Goal: Information Seeking & Learning: Learn about a topic

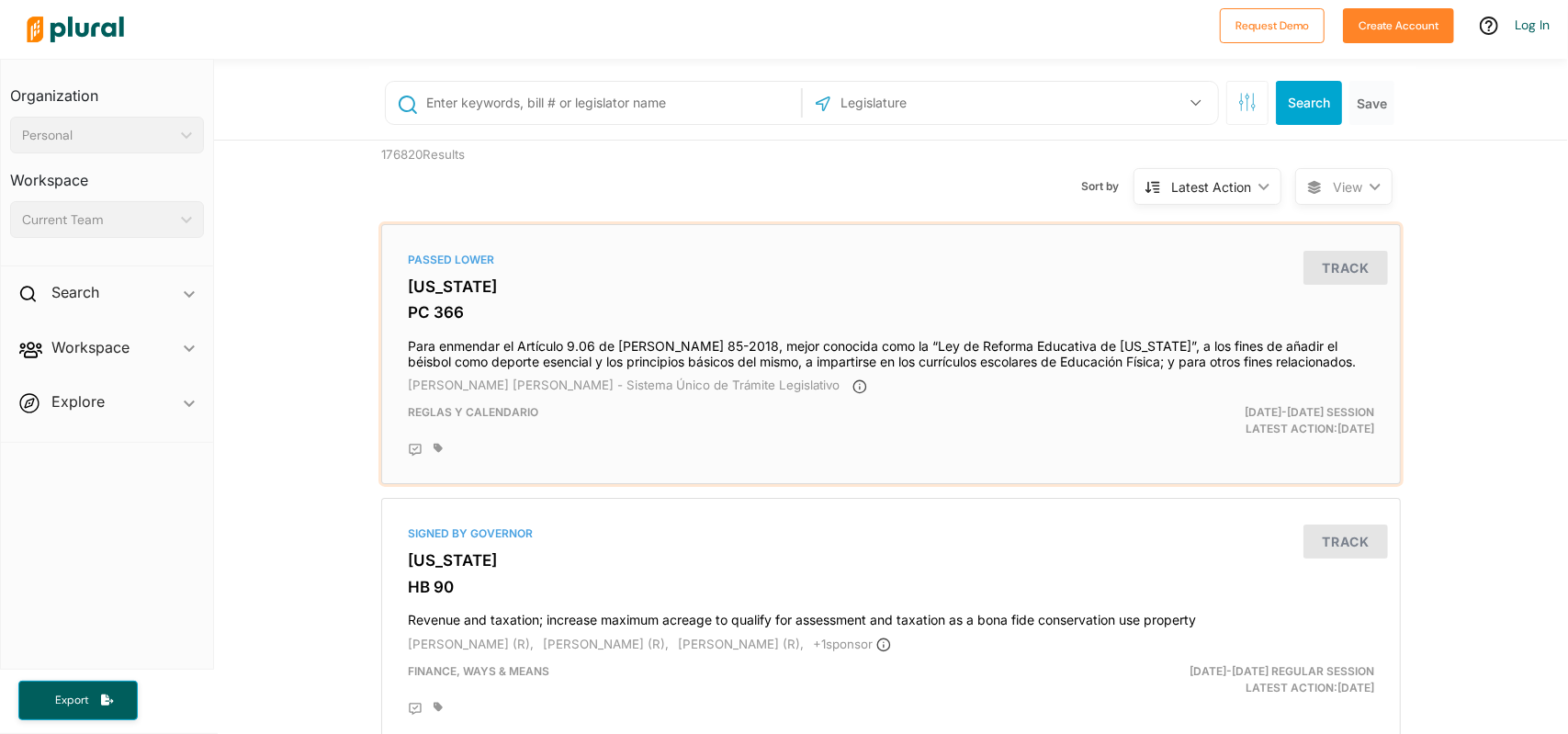
click at [544, 299] on div "Passed Lower [US_STATE] PC 366 Para enmendar el Artículo 9.06 de [PERSON_NAME] …" at bounding box center [890, 353] width 1003 height 243
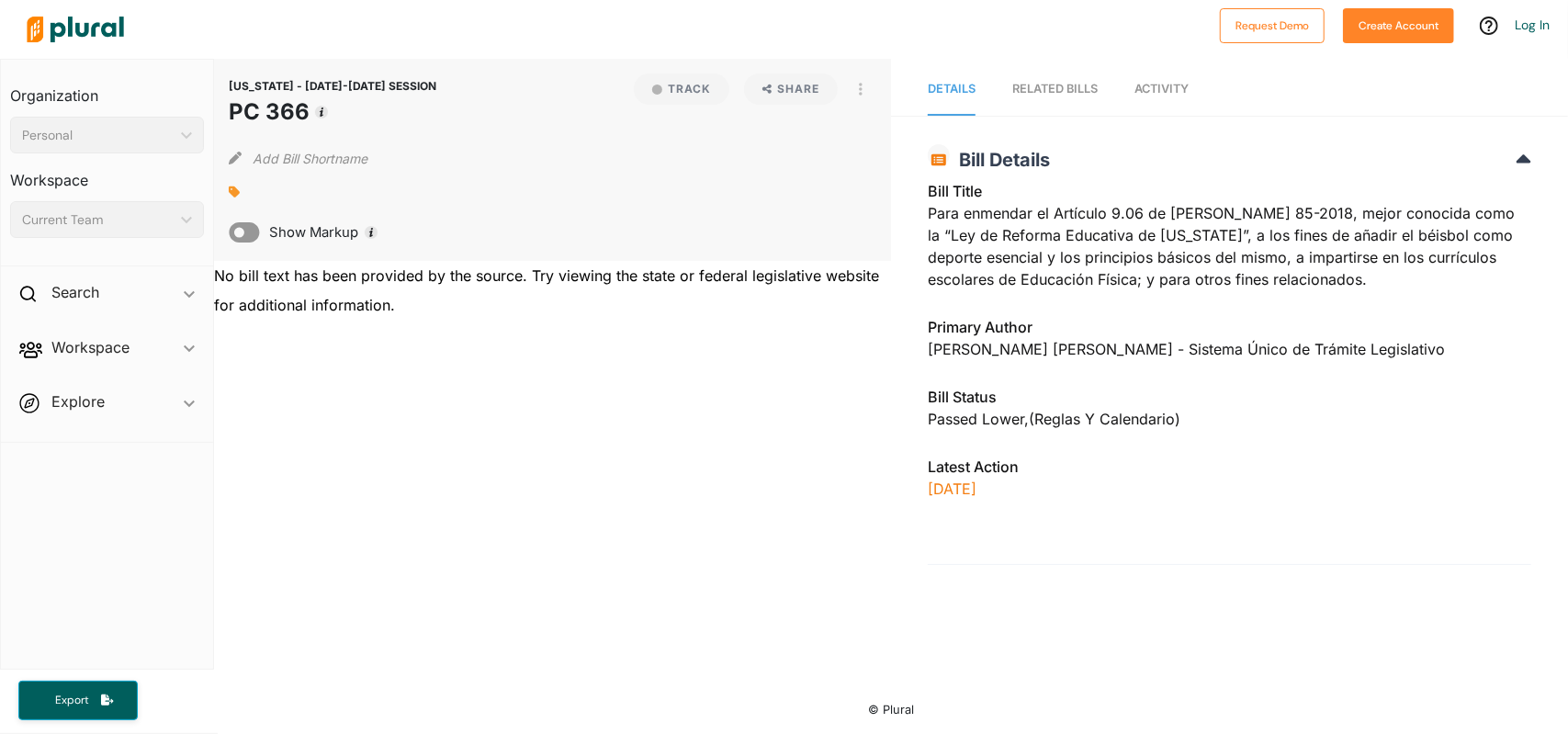
click at [305, 95] on header "[US_STATE] - [DATE]-[DATE] SESSION PC 366" at bounding box center [332, 104] width 208 height 62
click at [285, 74] on header "[US_STATE] - [DATE]-[DATE] SESSION PC 366" at bounding box center [332, 104] width 208 height 62
click at [262, 81] on span "[US_STATE] - [DATE]-[DATE] SESSION" at bounding box center [332, 86] width 208 height 14
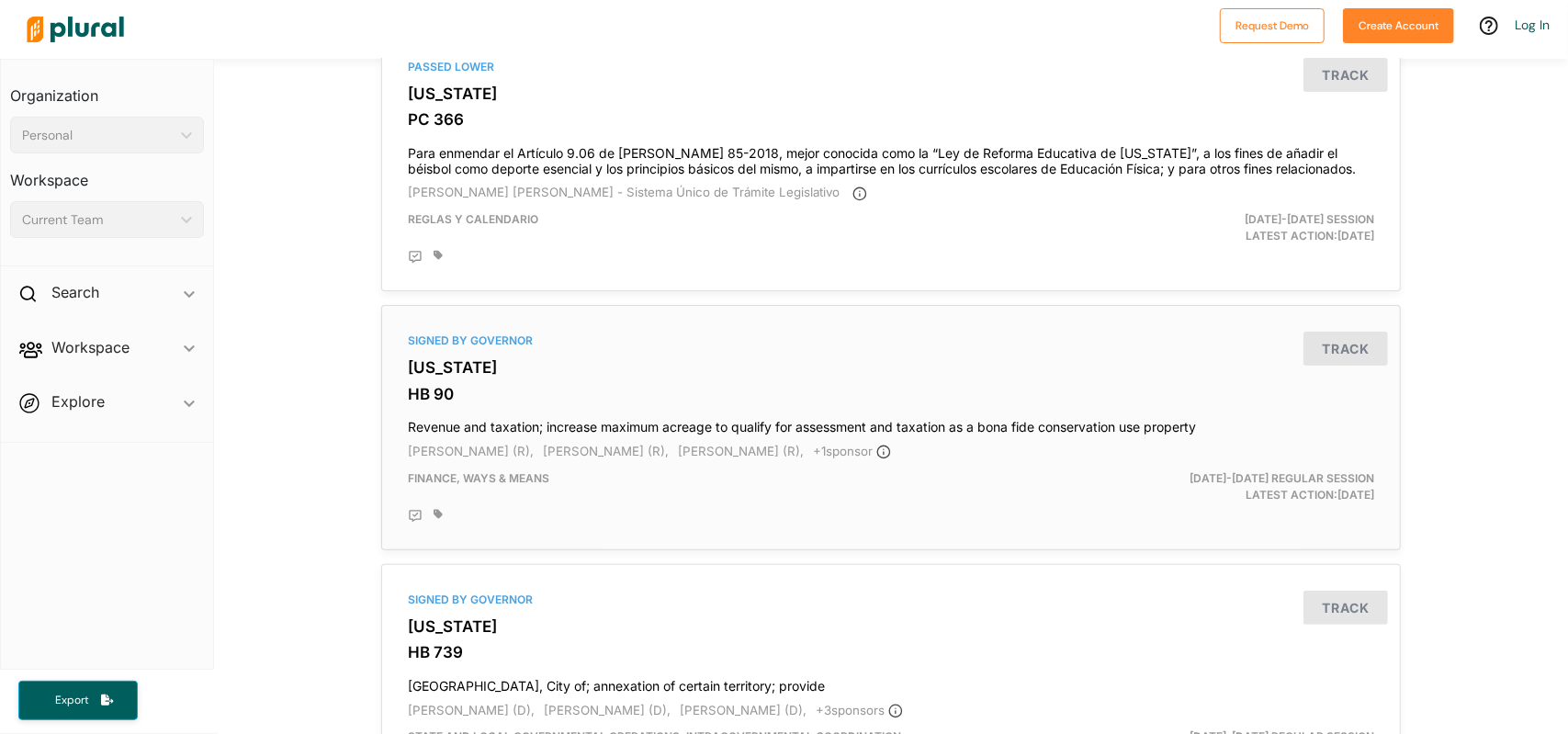
scroll to position [275, 0]
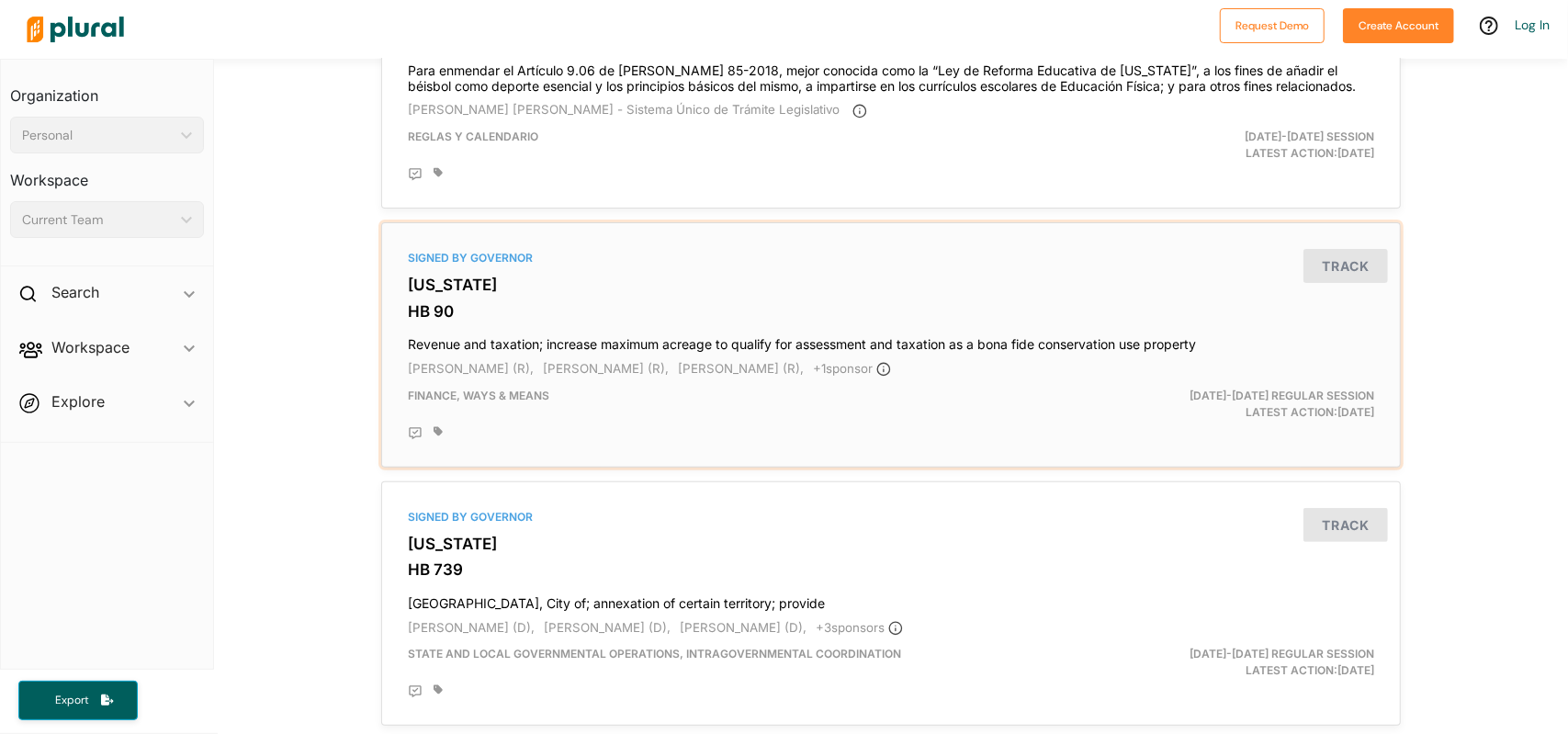
click at [644, 280] on h3 "[US_STATE]" at bounding box center [891, 284] width 967 height 19
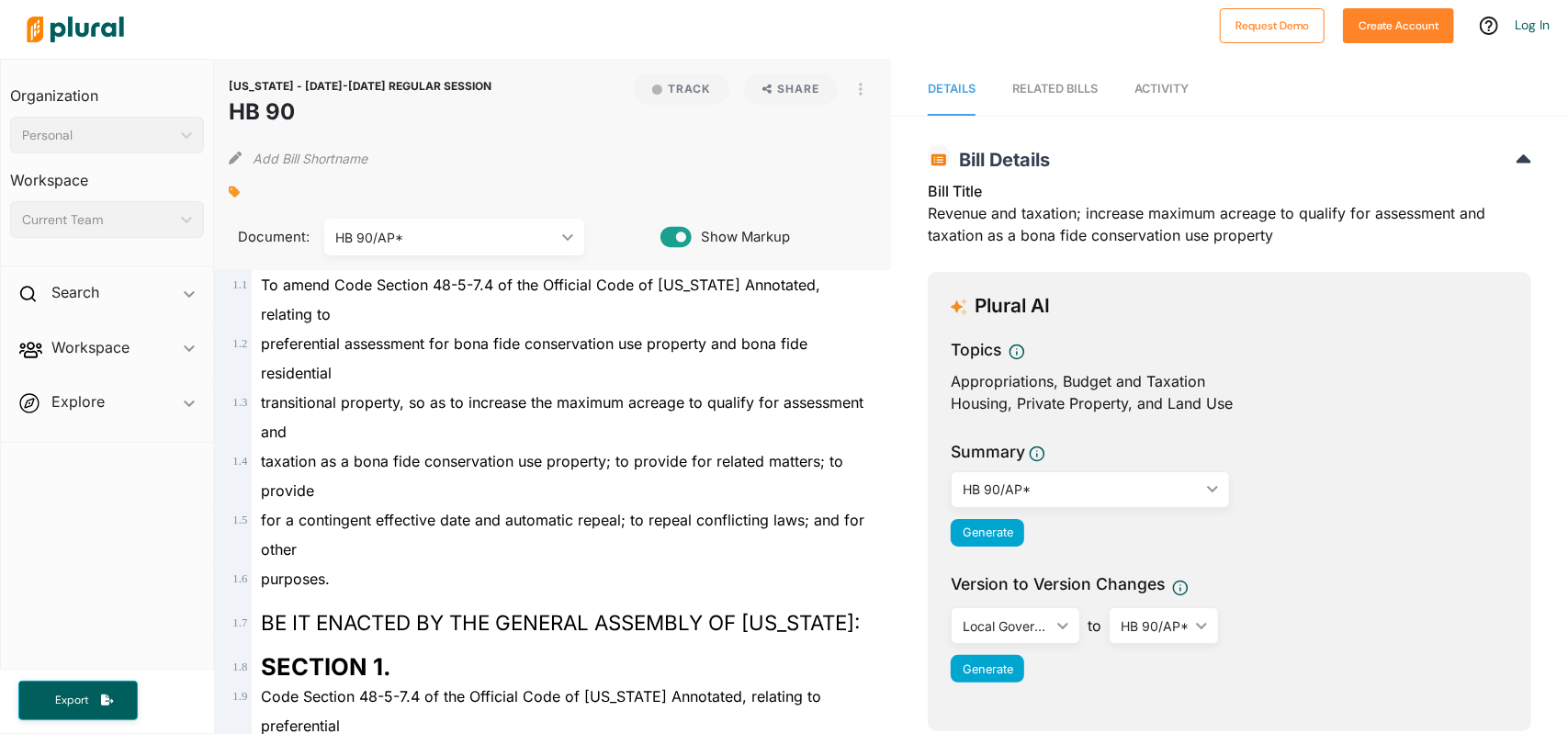
click at [242, 118] on h1 "HB 90" at bounding box center [359, 112] width 263 height 33
copy div "HB 90 Track"
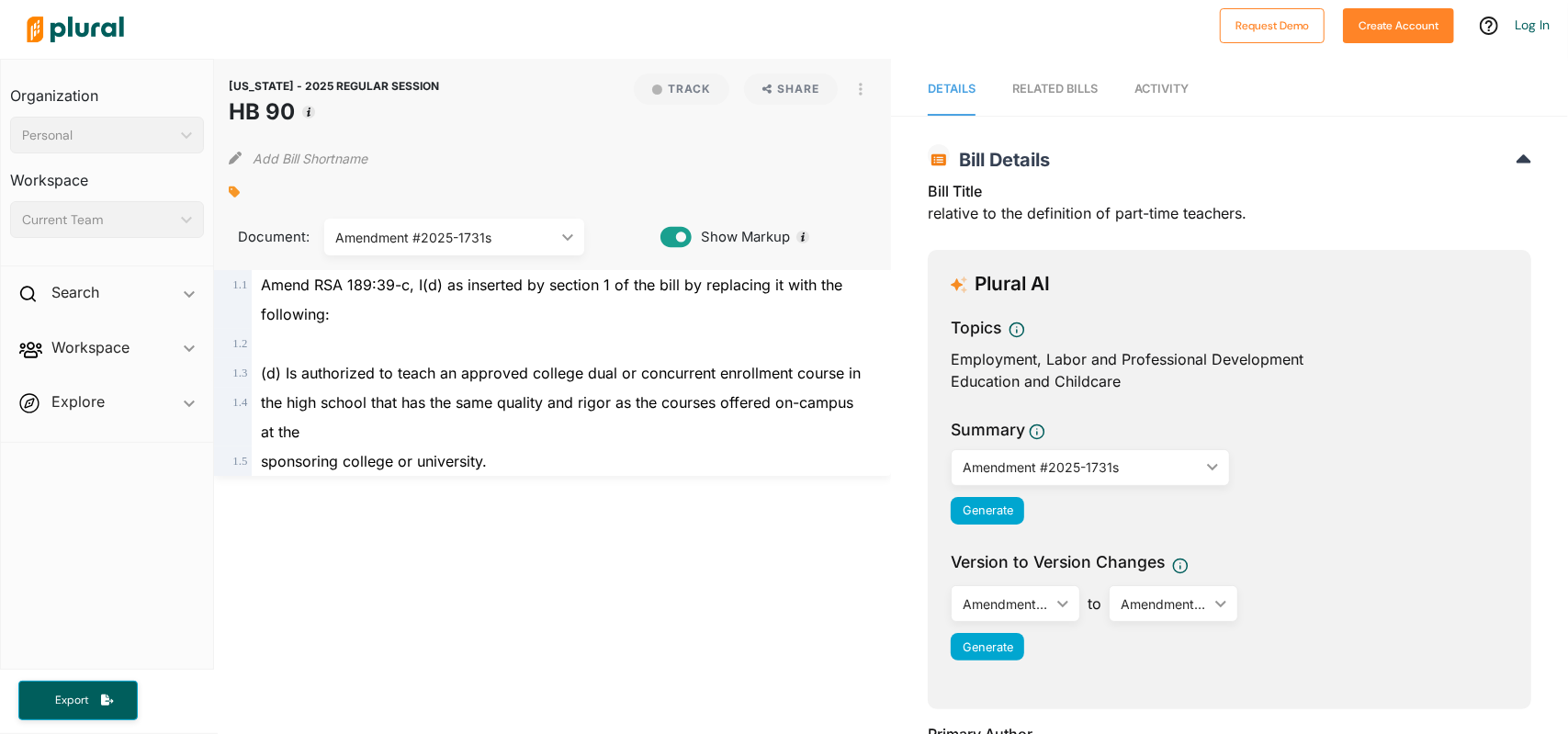
click at [1044, 85] on div "RELATED BILLS" at bounding box center [1054, 89] width 85 height 18
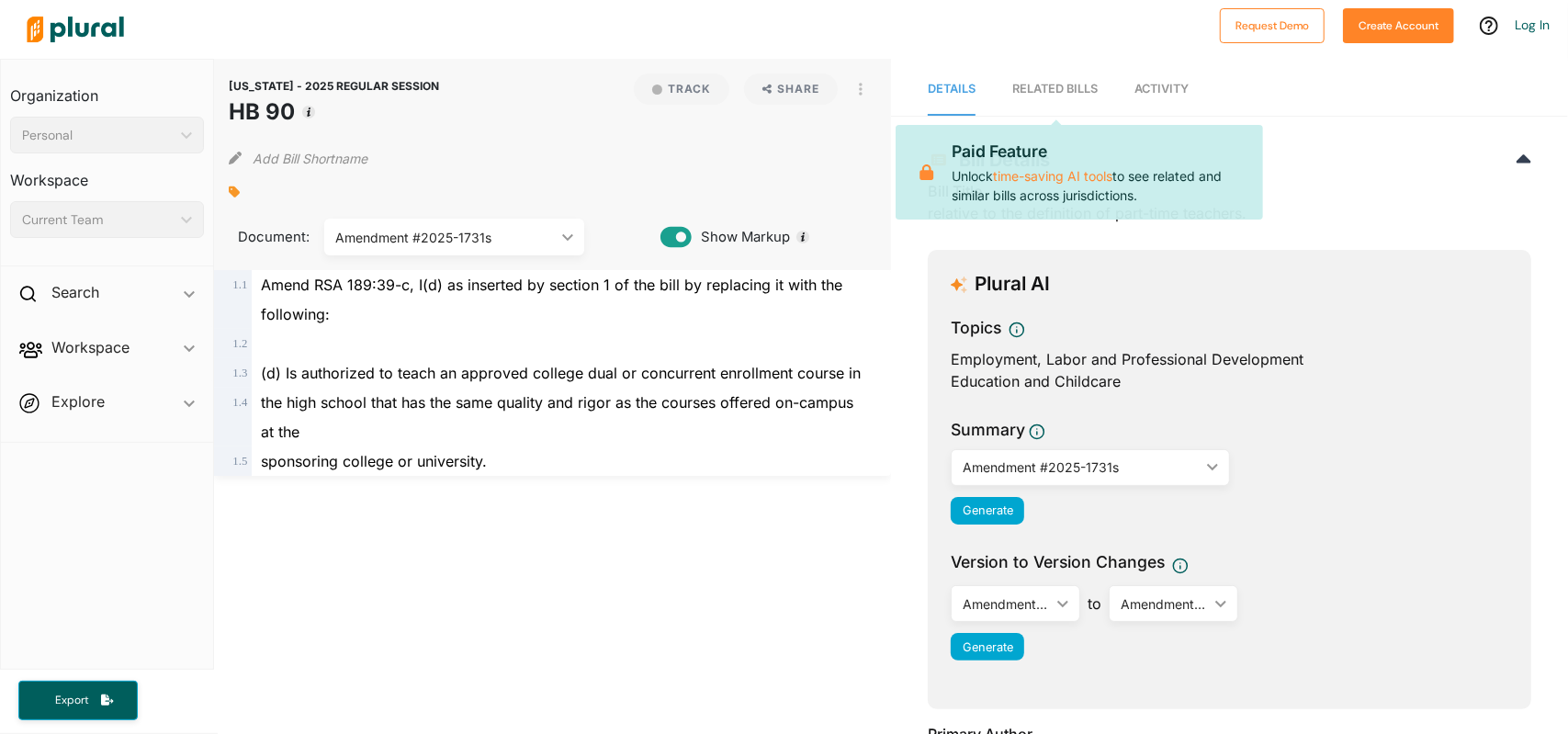
click at [1188, 78] on nav "Details RELATED BILLS Activity" at bounding box center [1228, 87] width 677 height 57
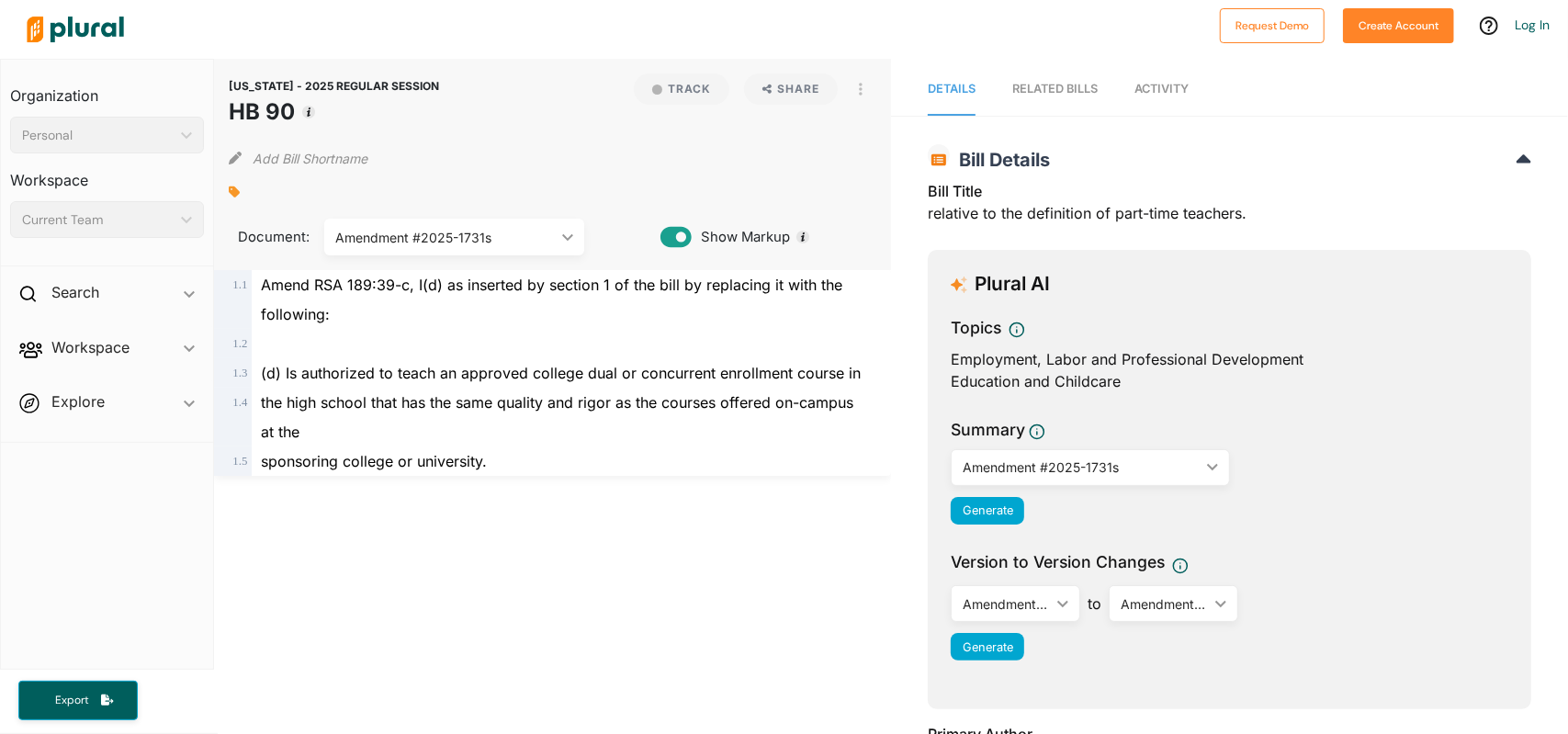
click at [1170, 84] on span "Activity" at bounding box center [1162, 89] width 55 height 14
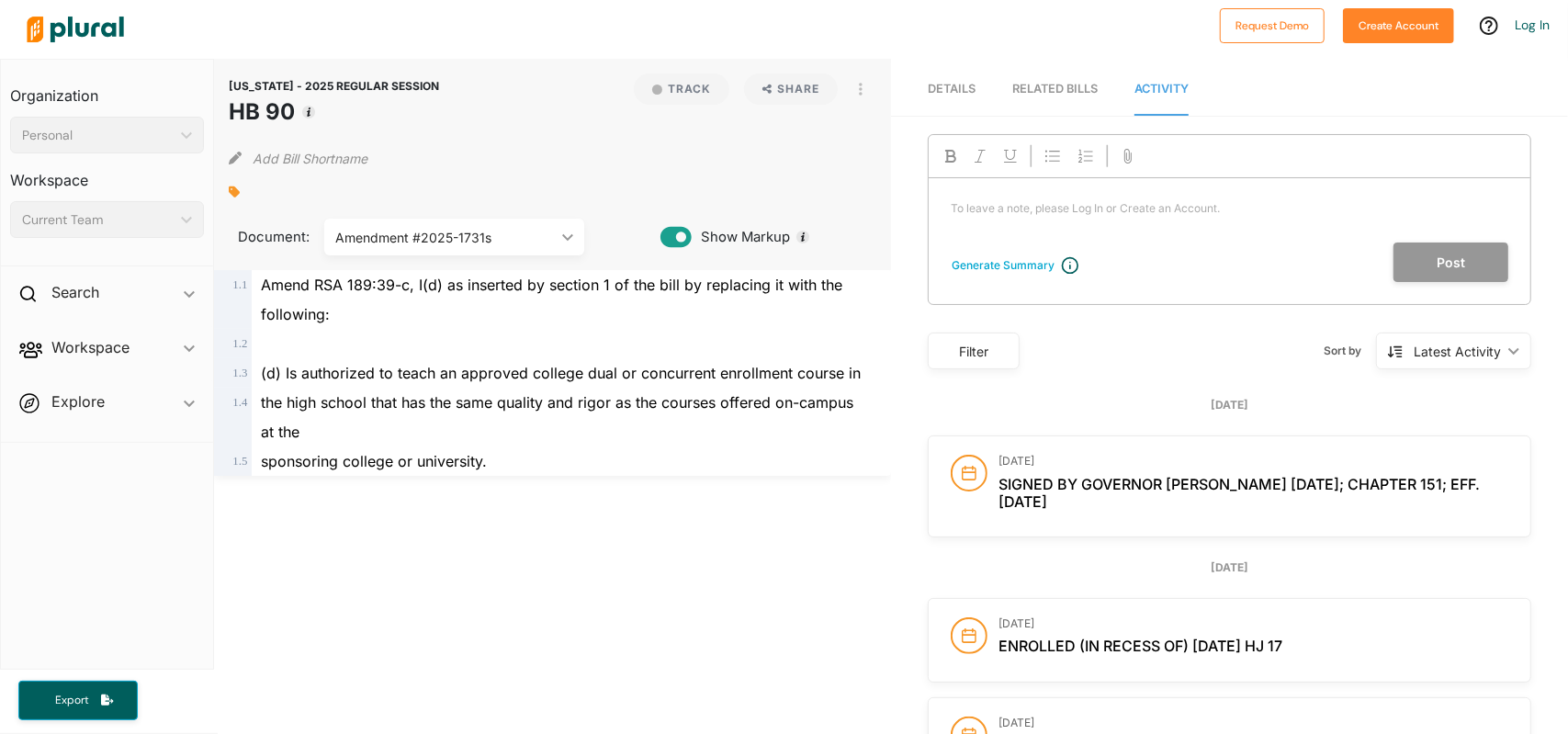
click at [1041, 85] on div "RELATED BILLS" at bounding box center [1054, 89] width 85 height 18
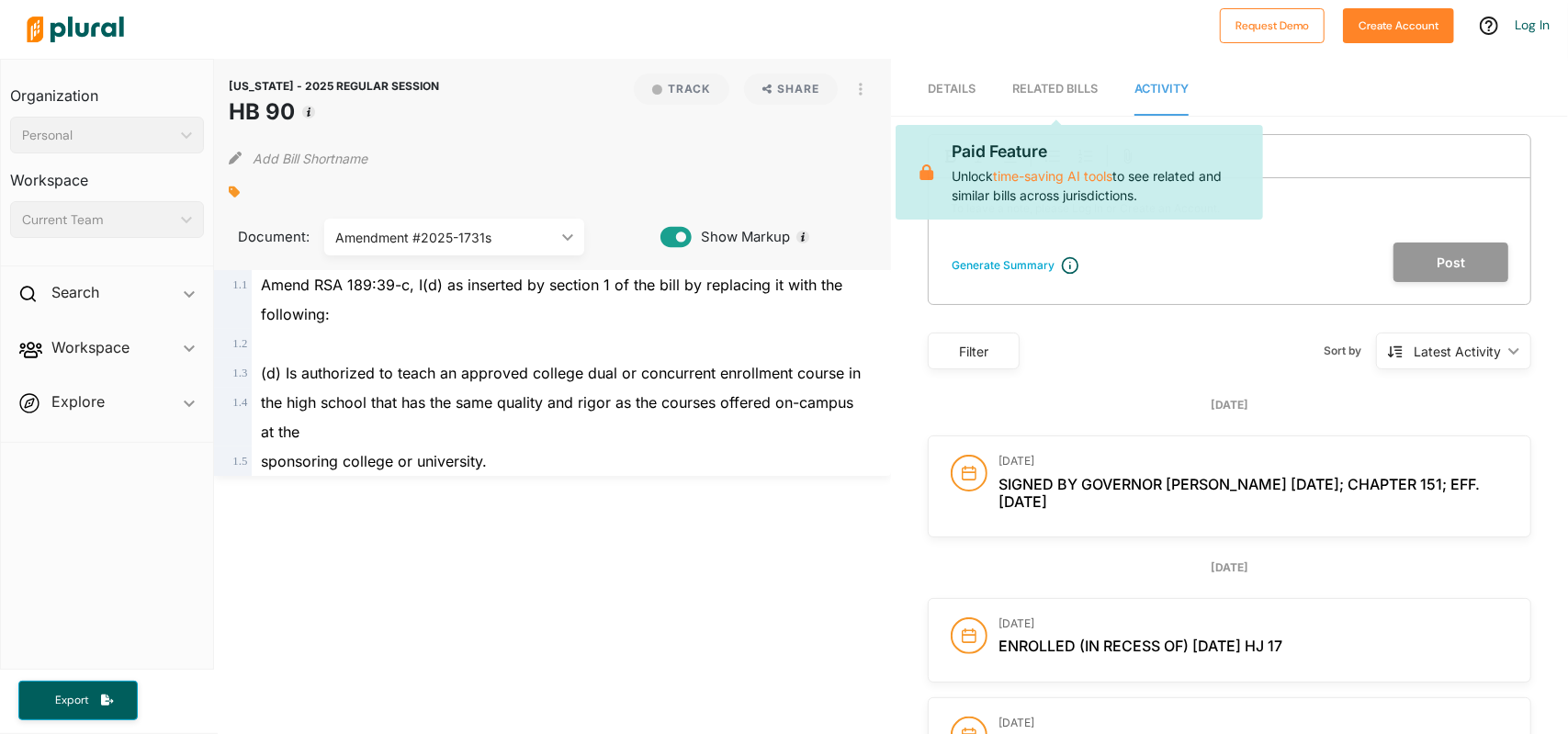
click at [978, 85] on nav "Details RELATED BILLS Activity" at bounding box center [1228, 87] width 677 height 57
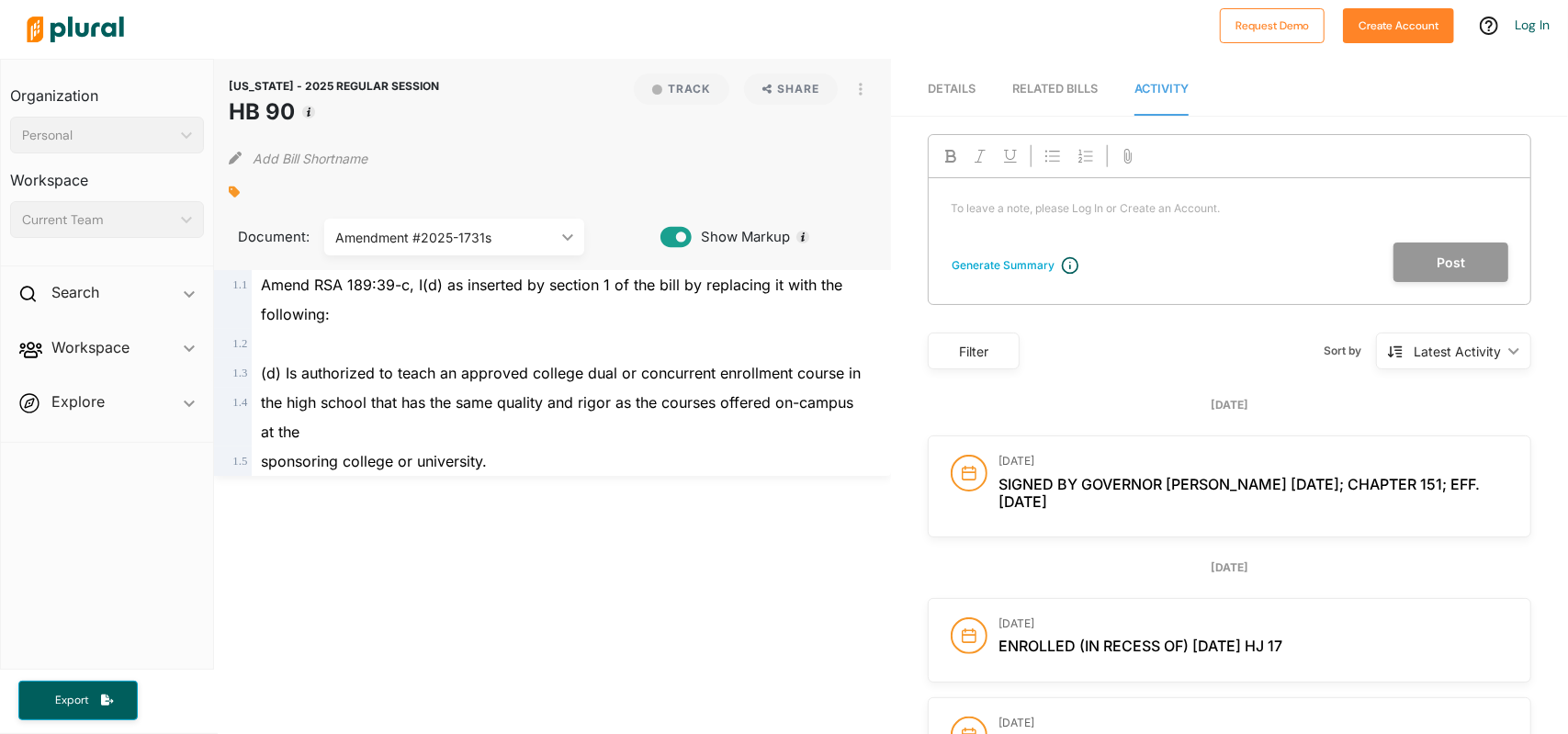
click at [956, 88] on span "Details" at bounding box center [951, 89] width 48 height 14
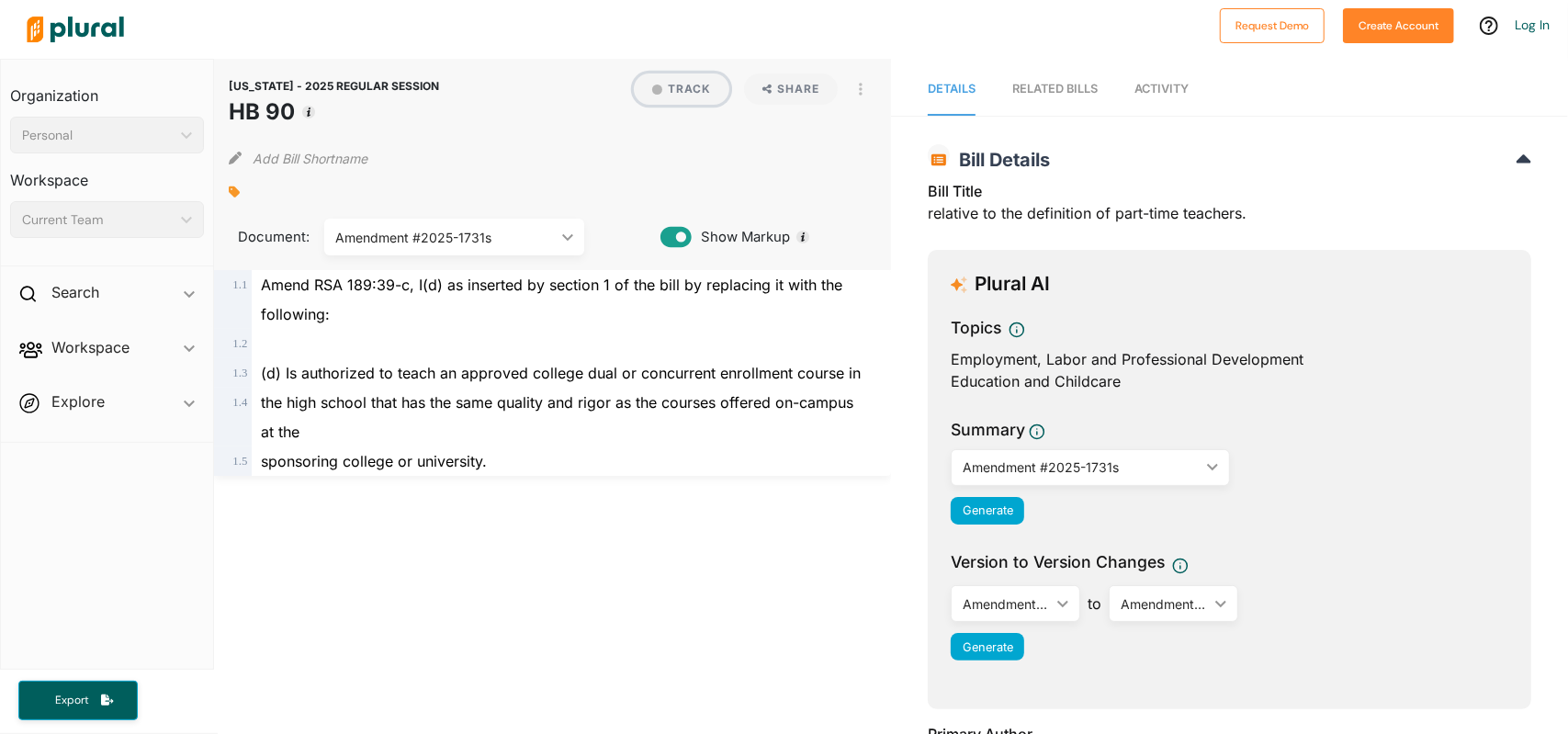
click at [680, 93] on button "Track" at bounding box center [681, 89] width 96 height 31
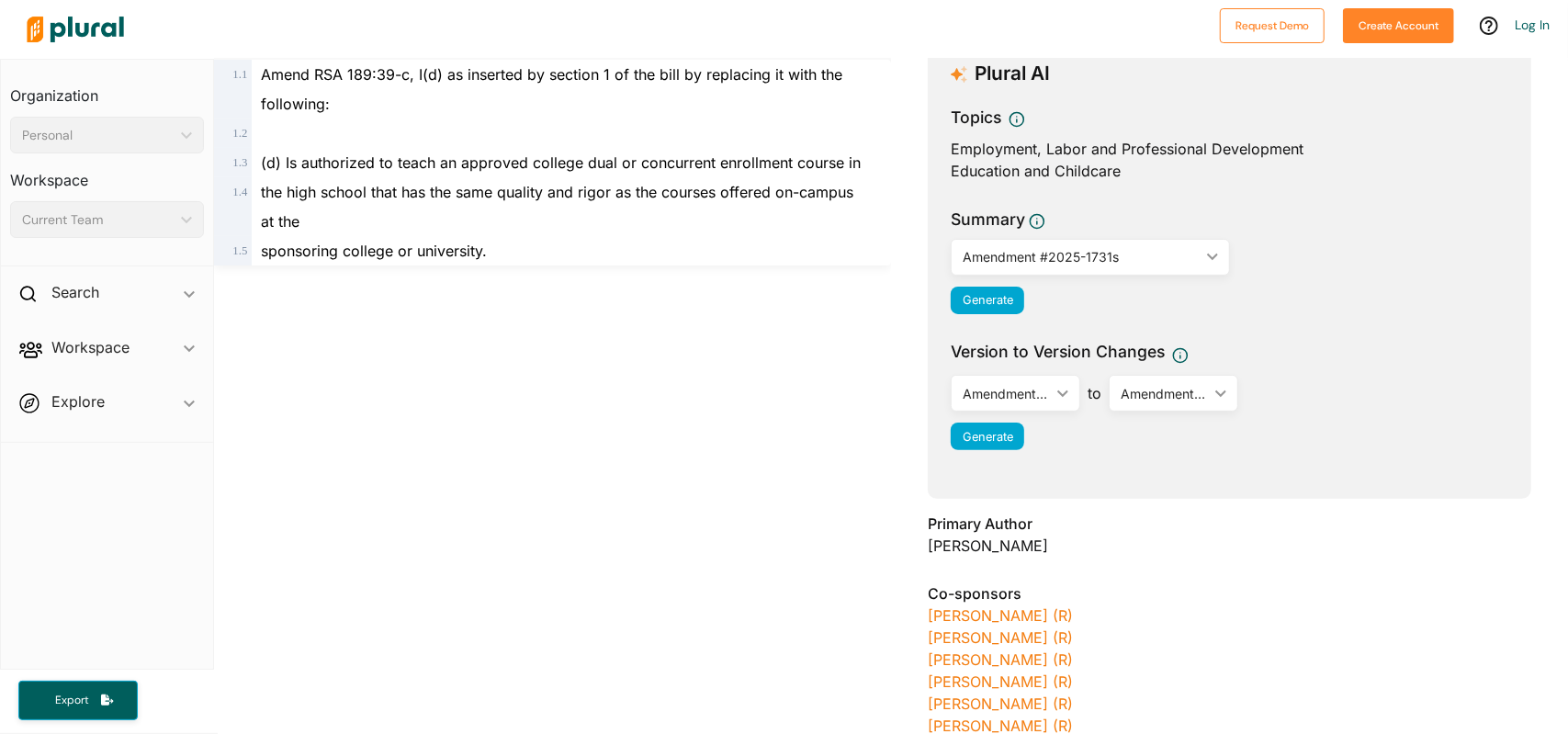
scroll to position [459, 0]
